Goal: Check status: Check status

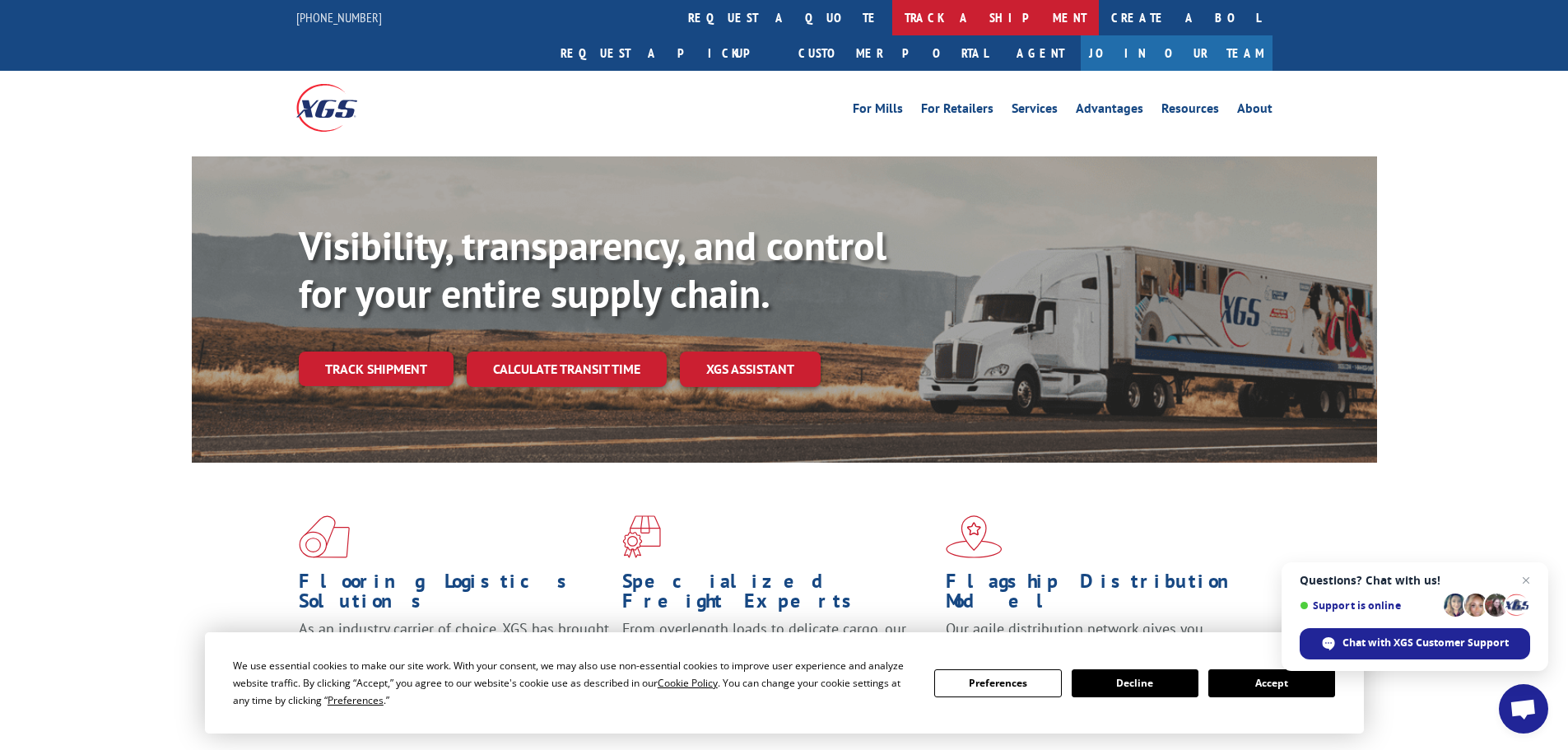
click at [893, 17] on link "track a shipment" at bounding box center [996, 17] width 206 height 35
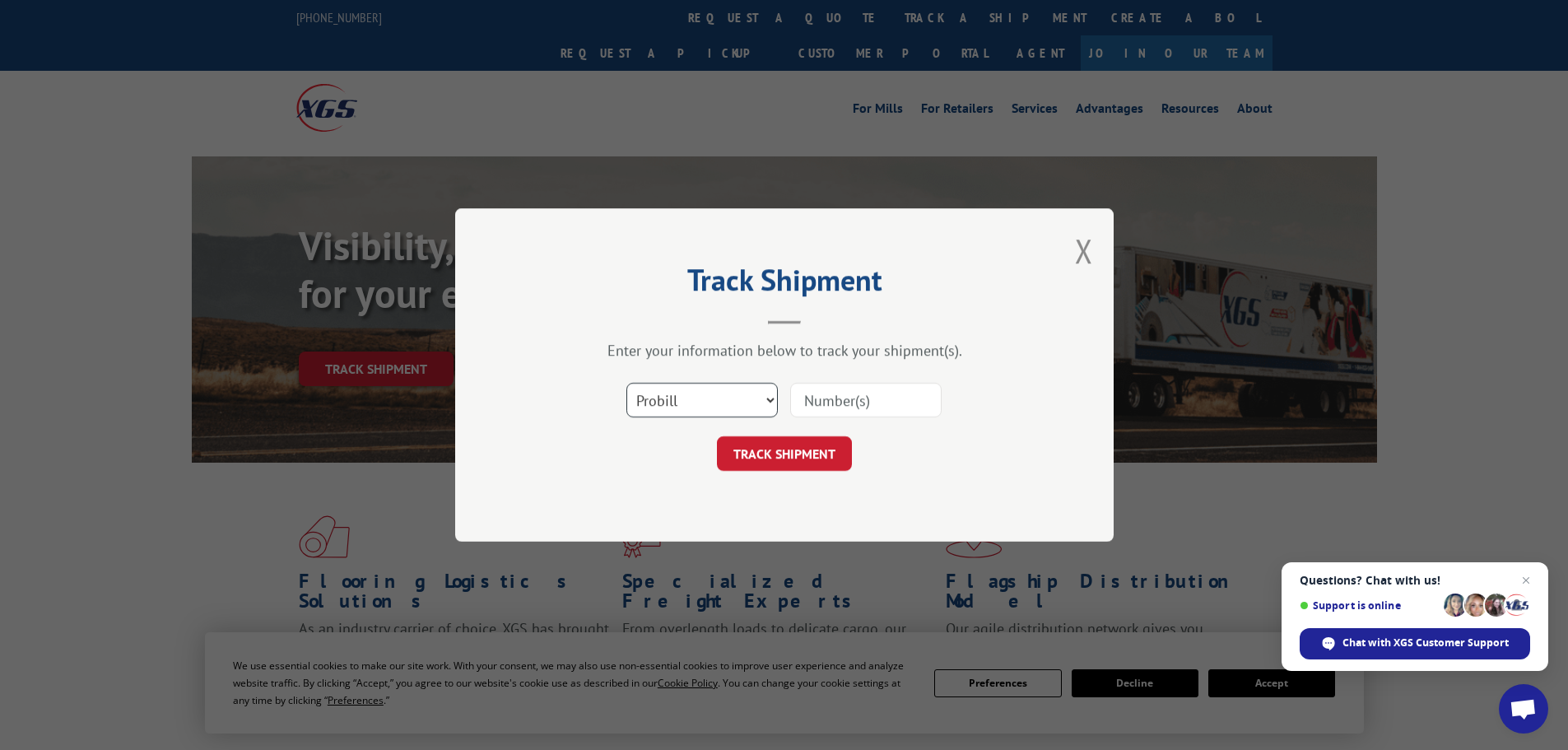
click at [743, 386] on select "Select category... Probill BOL PO" at bounding box center [702, 400] width 151 height 34
select select "po"
click at [626, 383] on select "Select category... Probill BOL PO" at bounding box center [702, 400] width 151 height 34
click at [835, 409] on input at bounding box center [866, 400] width 151 height 34
paste input "69548726"
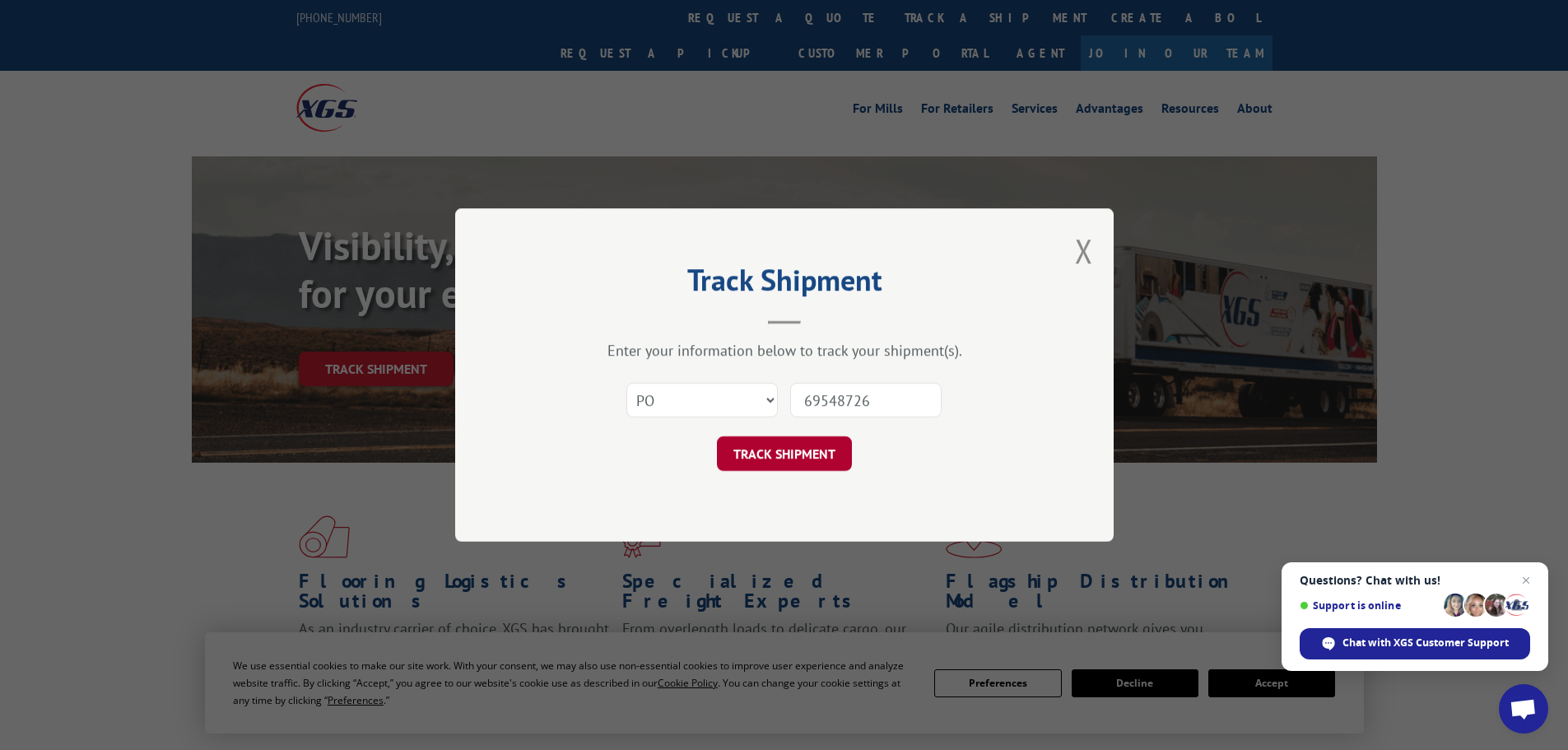
type input "69548726"
click at [816, 448] on button "TRACK SHIPMENT" at bounding box center [784, 454] width 135 height 34
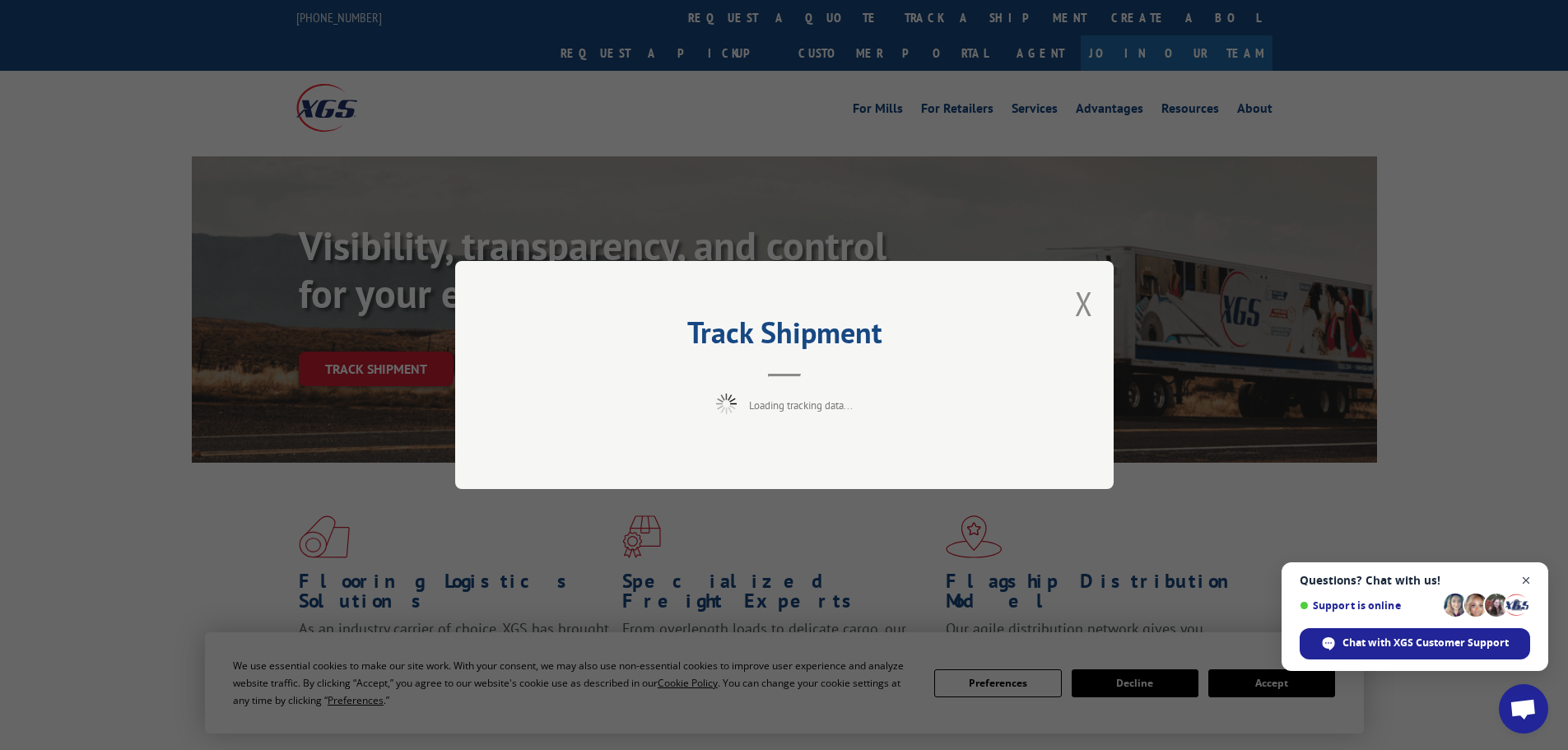
click at [1526, 581] on span "Close chat" at bounding box center [1527, 581] width 21 height 21
